Goal: Task Accomplishment & Management: Manage account settings

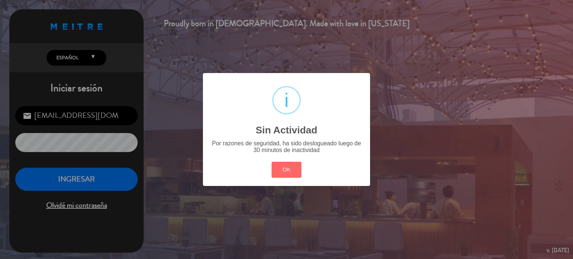
drag, startPoint x: 286, startPoint y: 171, endPoint x: 60, endPoint y: 175, distance: 226.6
click at [283, 171] on button "OK" at bounding box center [286, 170] width 30 height 16
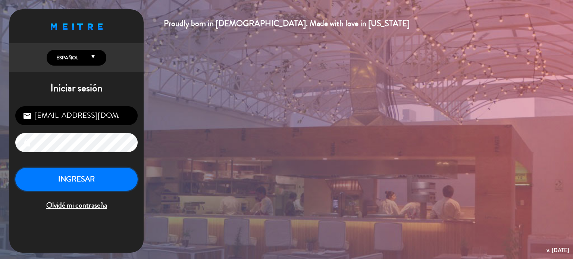
click at [74, 181] on button "INGRESAR" at bounding box center [76, 179] width 122 height 23
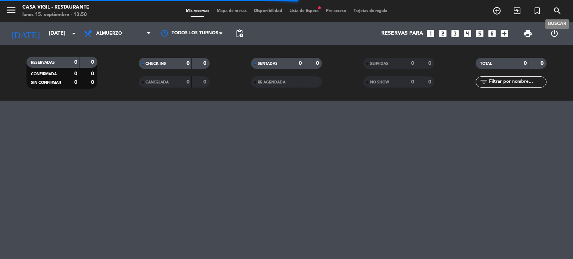
click at [553, 11] on icon "search" at bounding box center [556, 10] width 9 height 9
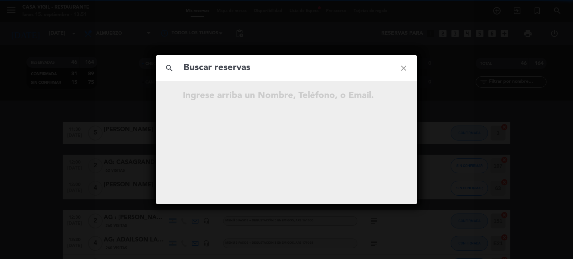
click at [188, 68] on input "text" at bounding box center [286, 67] width 207 height 15
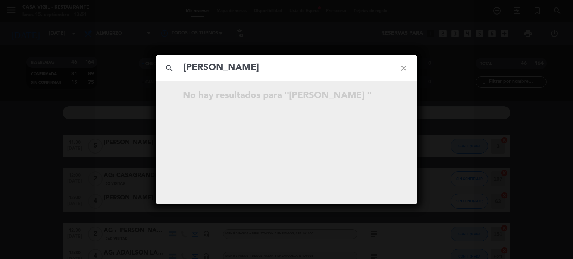
type input "[PERSON_NAME]"
click at [407, 69] on icon "close" at bounding box center [403, 68] width 27 height 27
click at [404, 65] on icon "close" at bounding box center [403, 68] width 27 height 27
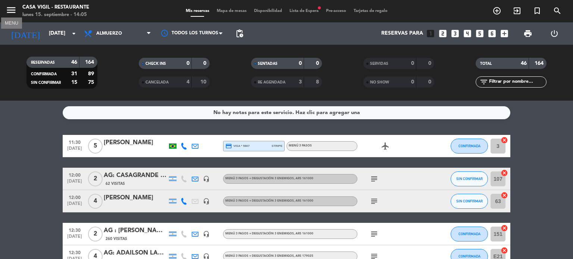
click at [12, 9] on icon "menu" at bounding box center [11, 9] width 11 height 11
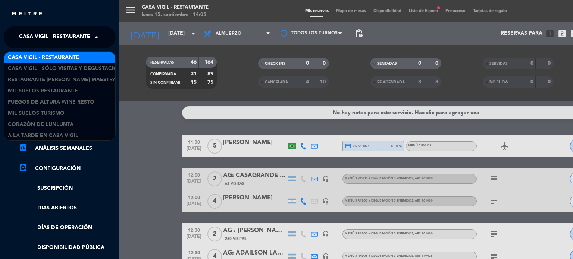
click at [95, 37] on span at bounding box center [98, 37] width 13 height 16
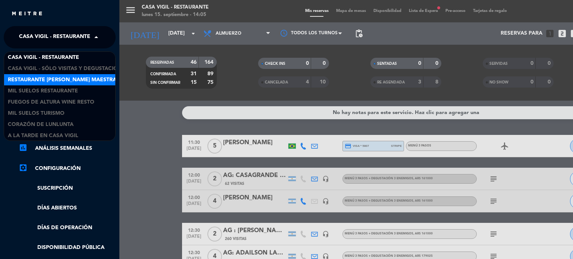
click at [55, 76] on span "Restaurante [PERSON_NAME] Maestra" at bounding box center [62, 80] width 108 height 9
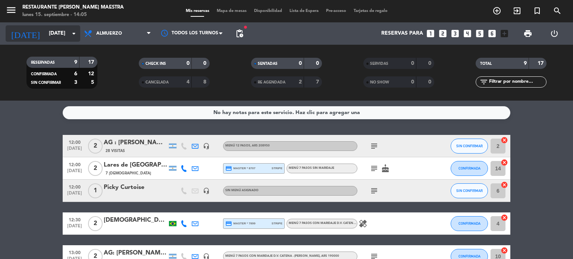
click at [75, 35] on icon "arrow_drop_down" at bounding box center [73, 33] width 9 height 9
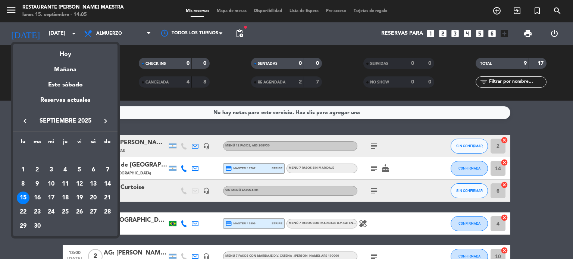
click at [552, 165] on div at bounding box center [286, 129] width 573 height 259
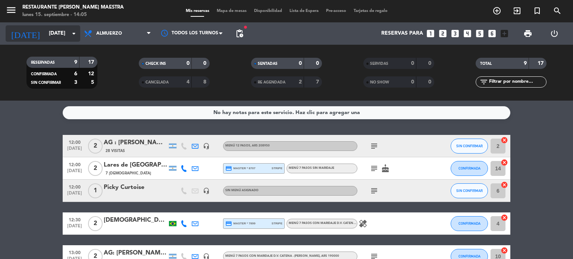
click at [71, 32] on icon "arrow_drop_down" at bounding box center [73, 33] width 9 height 9
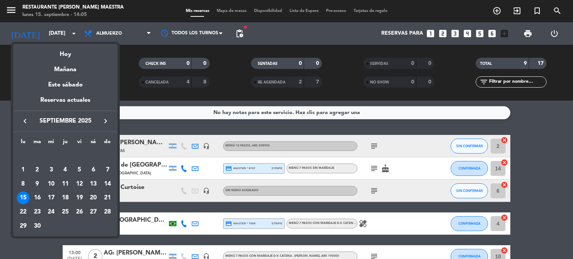
click at [101, 119] on icon "keyboard_arrow_right" at bounding box center [105, 121] width 9 height 9
click at [93, 169] on div "4" at bounding box center [93, 170] width 13 height 13
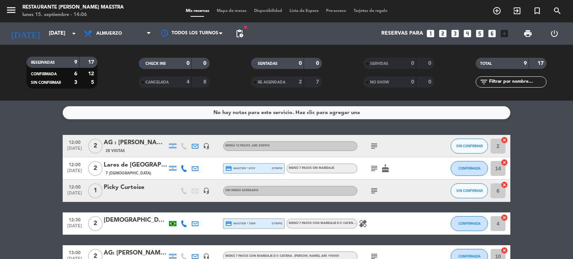
type input "[DATE]"
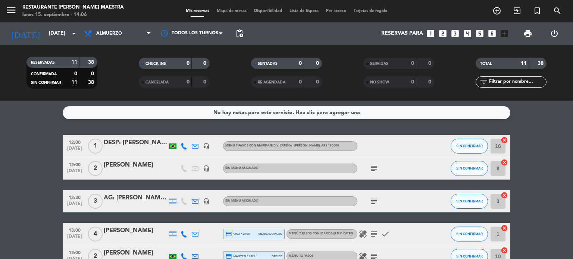
click at [143, 142] on div "DESP: [PERSON_NAME] X1" at bounding box center [135, 143] width 63 height 10
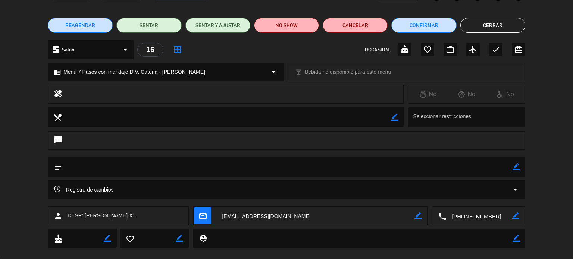
scroll to position [60, 0]
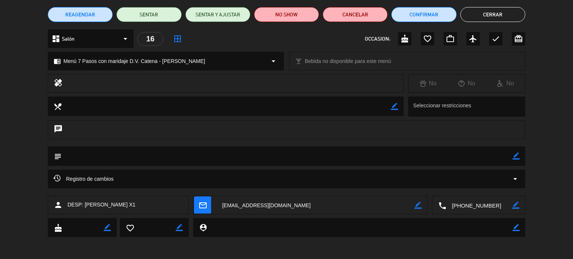
click at [515, 157] on icon "border_color" at bounding box center [515, 155] width 7 height 7
click at [68, 155] on textarea at bounding box center [287, 155] width 451 height 19
paste textarea "Quería informarle que soy alérgico a los camarones. Prefiero la carne bien coci…"
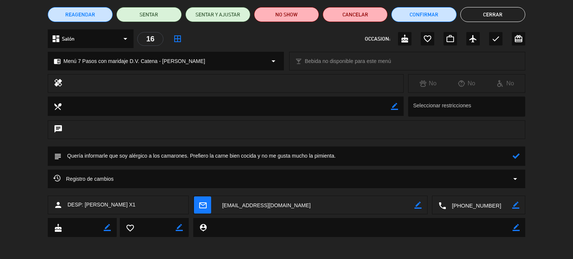
type textarea "Quería informarle que soy alérgico a los camarones. Prefiero la carne bien coci…"
click at [517, 154] on icon at bounding box center [515, 155] width 7 height 7
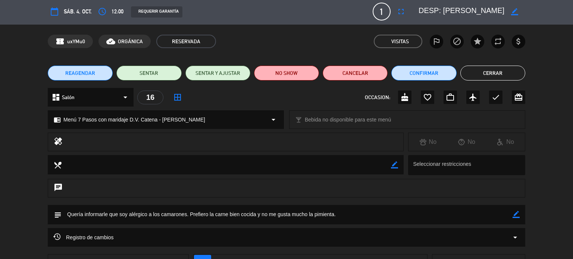
scroll to position [0, 0]
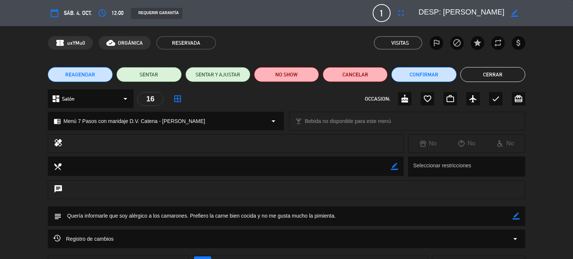
click at [483, 76] on button "Cerrar" at bounding box center [492, 74] width 65 height 15
